Goal: Transaction & Acquisition: Download file/media

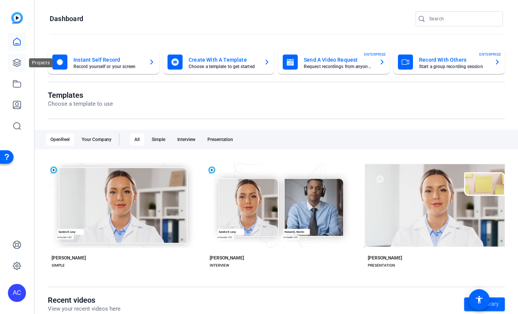
click at [21, 62] on icon at bounding box center [16, 62] width 9 height 9
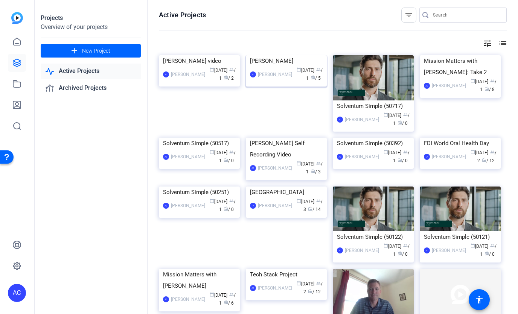
click at [270, 78] on div "[PERSON_NAME]" at bounding box center [275, 75] width 34 height 8
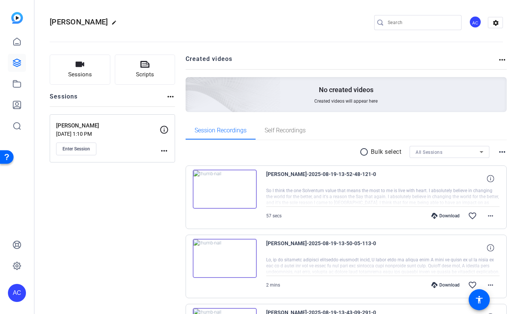
drag, startPoint x: 364, startPoint y: 152, endPoint x: 311, endPoint y: 174, distance: 56.6
click at [364, 152] on mat-icon "radio_button_unchecked" at bounding box center [365, 152] width 11 height 9
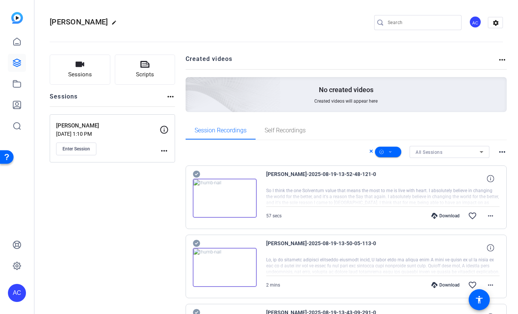
click at [194, 173] on icon at bounding box center [196, 174] width 7 height 7
click at [194, 239] on icon at bounding box center [197, 243] width 8 height 9
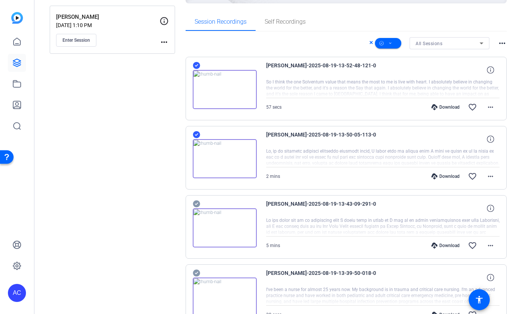
scroll to position [123, 0]
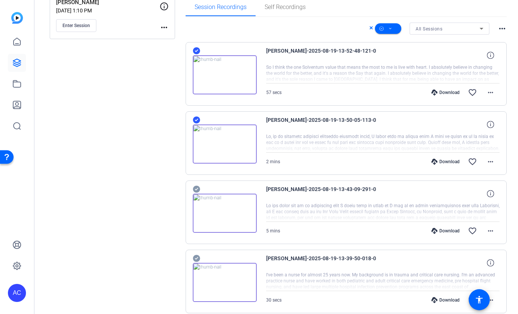
click at [199, 184] on div "[PERSON_NAME]-2025-08-19-13-43-09-291-0 5 mins Download favorite_border more_ho…" at bounding box center [347, 213] width 322 height 64
click at [198, 188] on icon at bounding box center [197, 189] width 8 height 9
click at [197, 55] on icon at bounding box center [196, 50] width 7 height 7
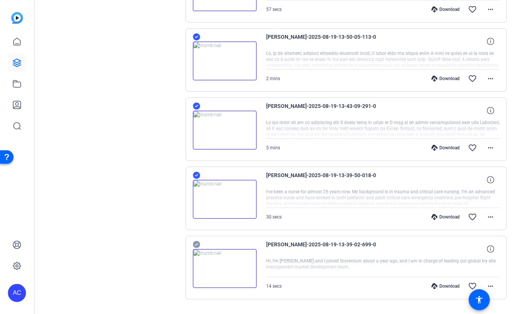
scroll to position [226, 0]
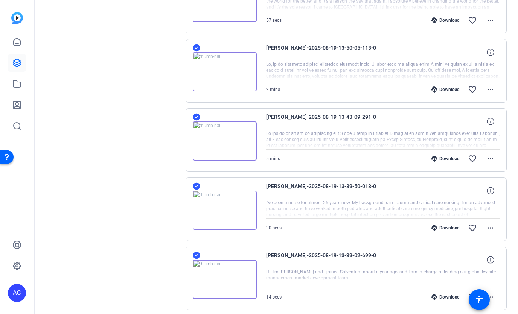
scroll to position [134, 0]
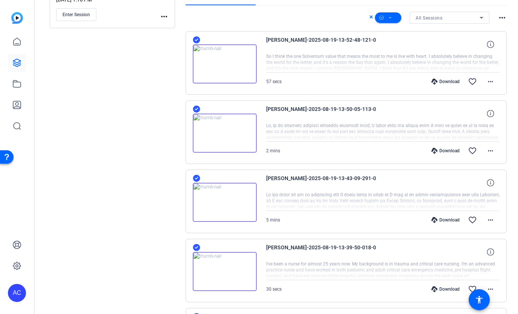
click at [499, 16] on mat-icon "more_horiz" at bounding box center [502, 17] width 9 height 9
click at [353, 86] on div at bounding box center [259, 157] width 518 height 314
click at [389, 15] on icon at bounding box center [391, 17] width 4 height 9
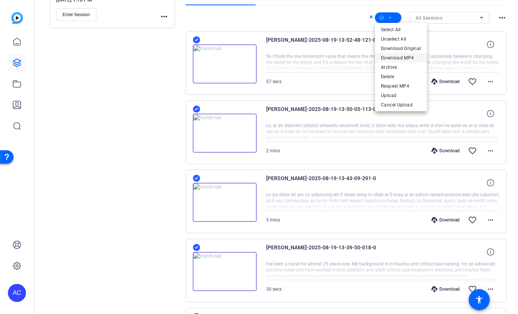
click at [393, 58] on span "Download MP4" at bounding box center [401, 57] width 40 height 9
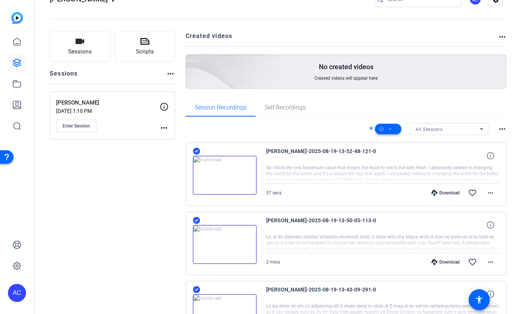
scroll to position [0, 0]
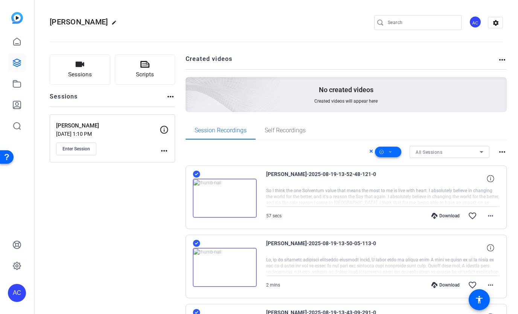
click at [393, 152] on span at bounding box center [388, 152] width 26 height 18
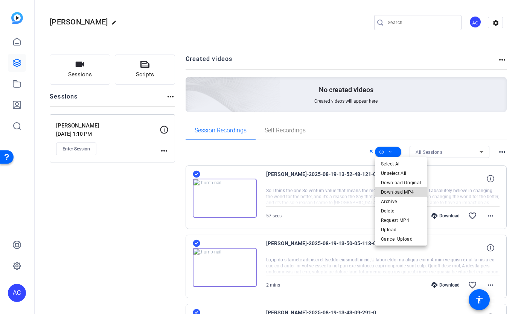
click at [410, 193] on span "Download MP4" at bounding box center [401, 192] width 40 height 9
